Goal: Task Accomplishment & Management: Complete application form

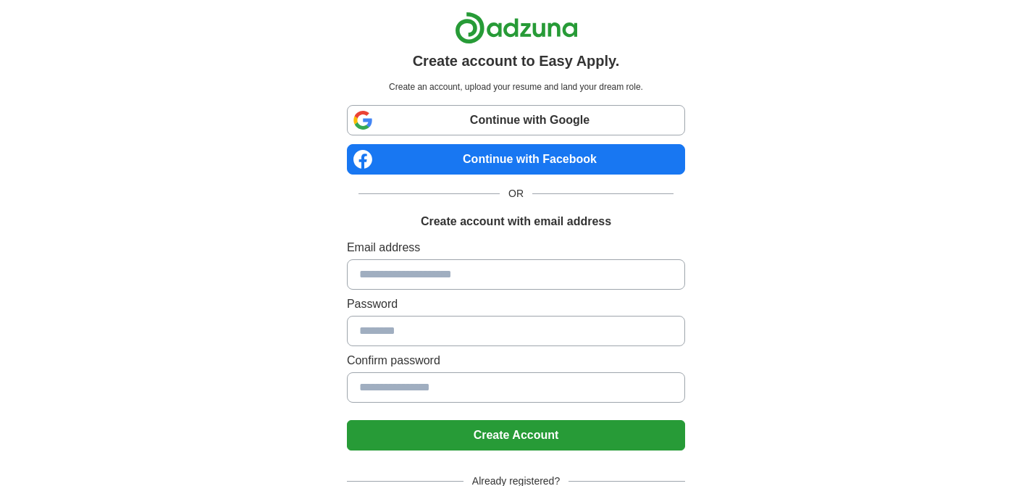
click at [506, 142] on div "Continue with Google Continue with Facebook OR Create account with email address" at bounding box center [516, 167] width 338 height 125
click at [506, 162] on link "Continue with Facebook" at bounding box center [516, 159] width 338 height 30
click at [590, 156] on link "Continue with Facebook" at bounding box center [516, 159] width 338 height 30
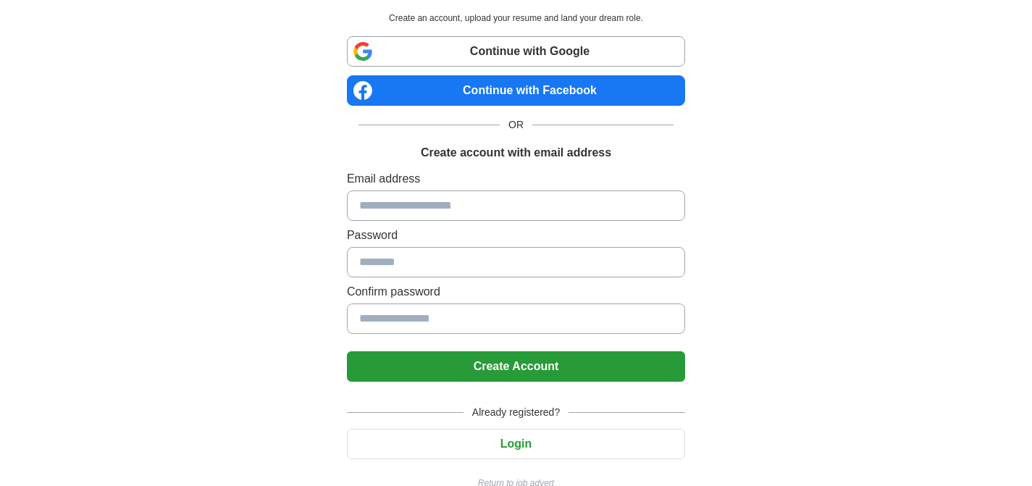
scroll to position [96, 0]
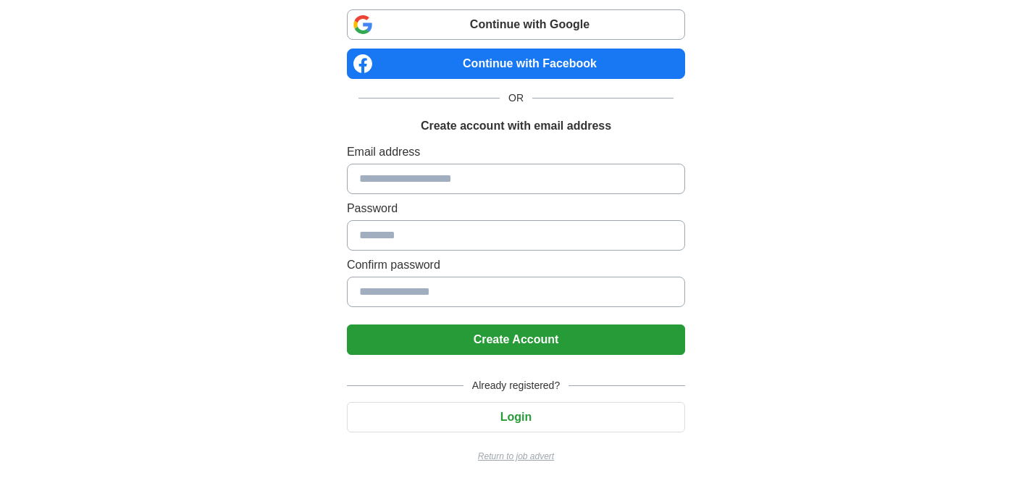
click at [543, 453] on p "Return to job advert" at bounding box center [516, 456] width 338 height 13
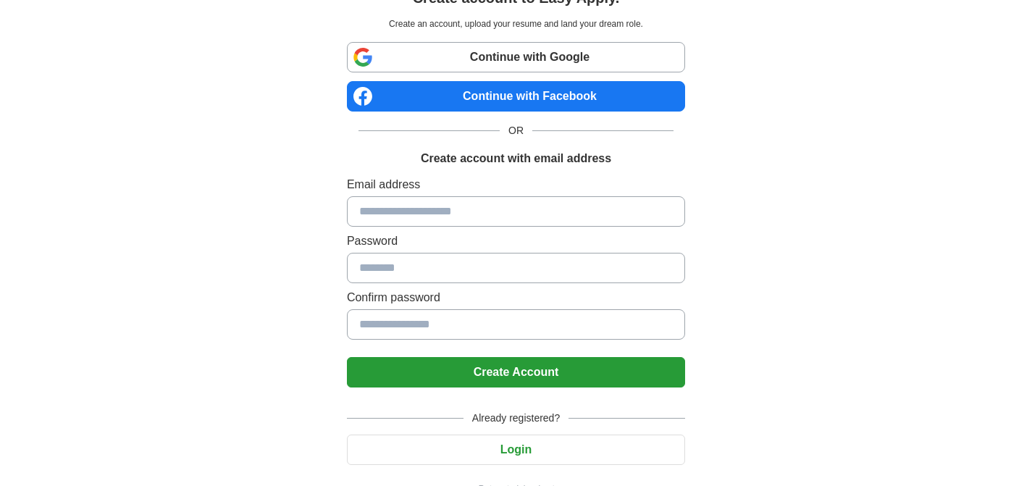
scroll to position [96, 0]
